Goal: Find specific page/section: Find specific page/section

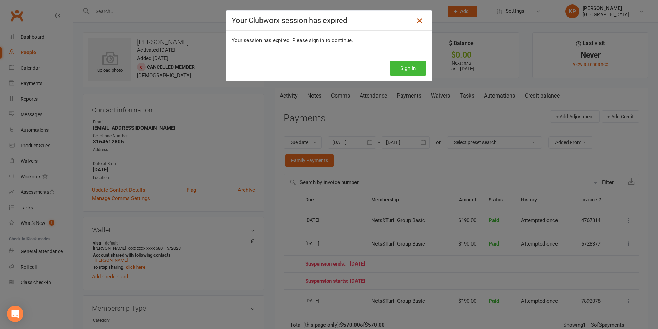
click at [418, 18] on icon at bounding box center [420, 21] width 8 height 8
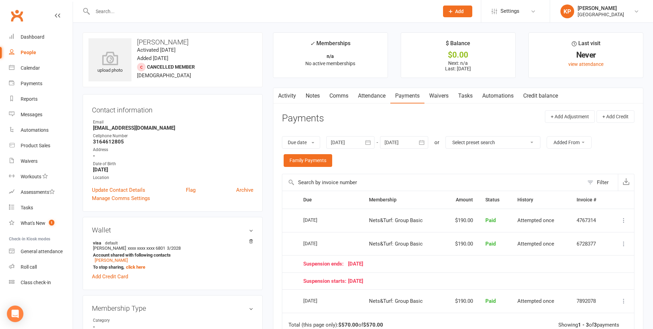
click at [163, 11] on input "text" at bounding box center [263, 12] width 344 height 10
paste input "[PERSON_NAME] Enigala."
click at [168, 10] on input "[PERSON_NAME] Enigala." at bounding box center [263, 12] width 344 height 10
type input "[PERSON_NAME] Enigala."
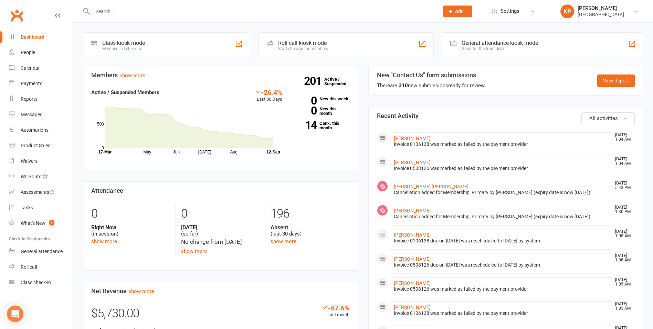
click at [195, 2] on div at bounding box center [259, 11] width 352 height 22
click at [195, 15] on input "text" at bounding box center [263, 12] width 344 height 10
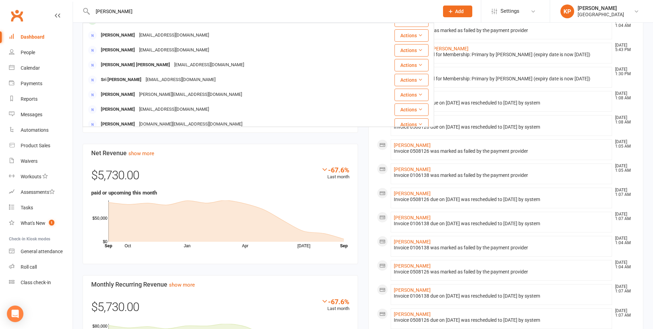
scroll to position [55, 0]
click at [136, 12] on input "kribha praveen" at bounding box center [263, 12] width 344 height 10
type input "praveen"
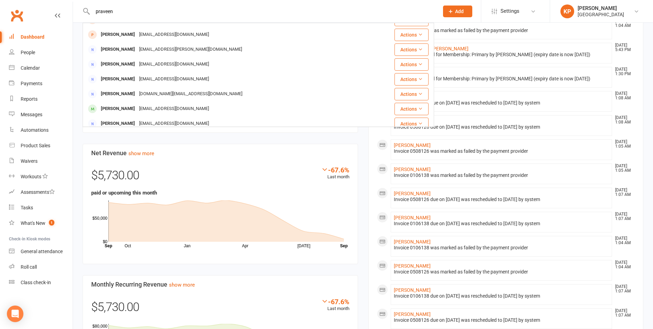
scroll to position [25, 0]
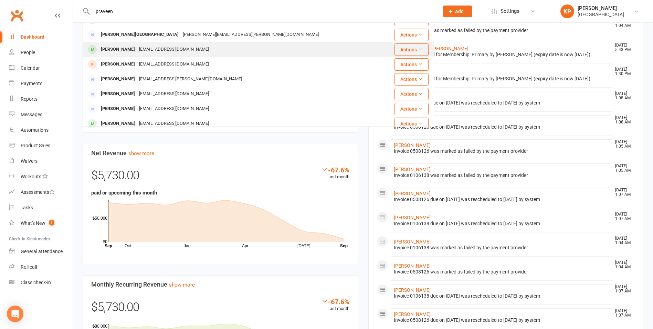
click at [125, 52] on div "Kiruba Praveen" at bounding box center [118, 49] width 38 height 10
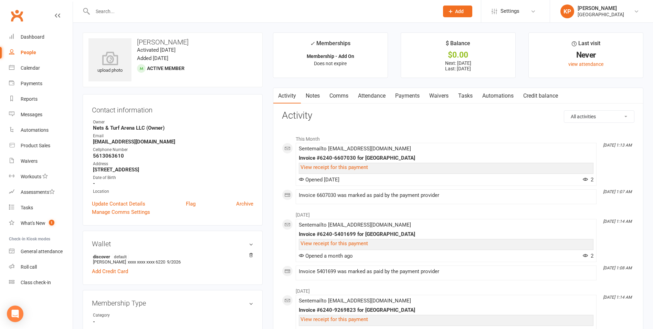
click at [372, 88] on link "Attendance" at bounding box center [371, 96] width 37 height 16
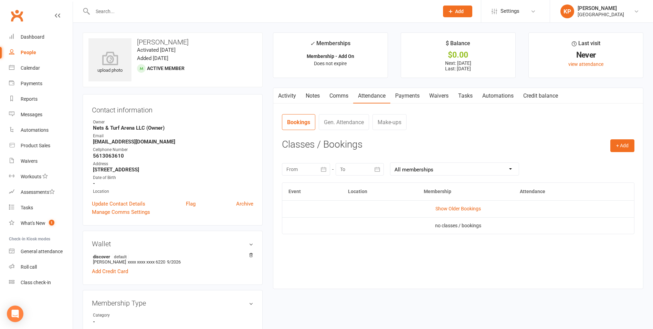
click at [403, 101] on link "Payments" at bounding box center [407, 96] width 34 height 16
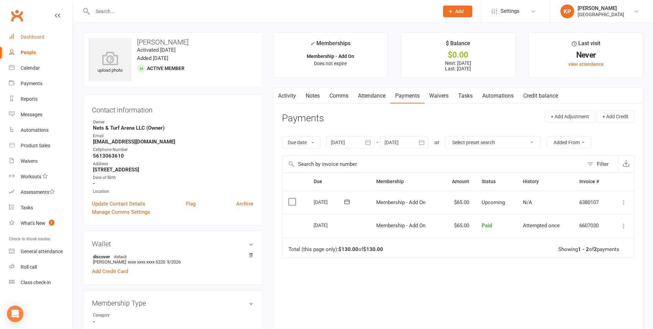
click at [47, 31] on link "Dashboard" at bounding box center [41, 36] width 64 height 15
